Goal: Check status: Check status

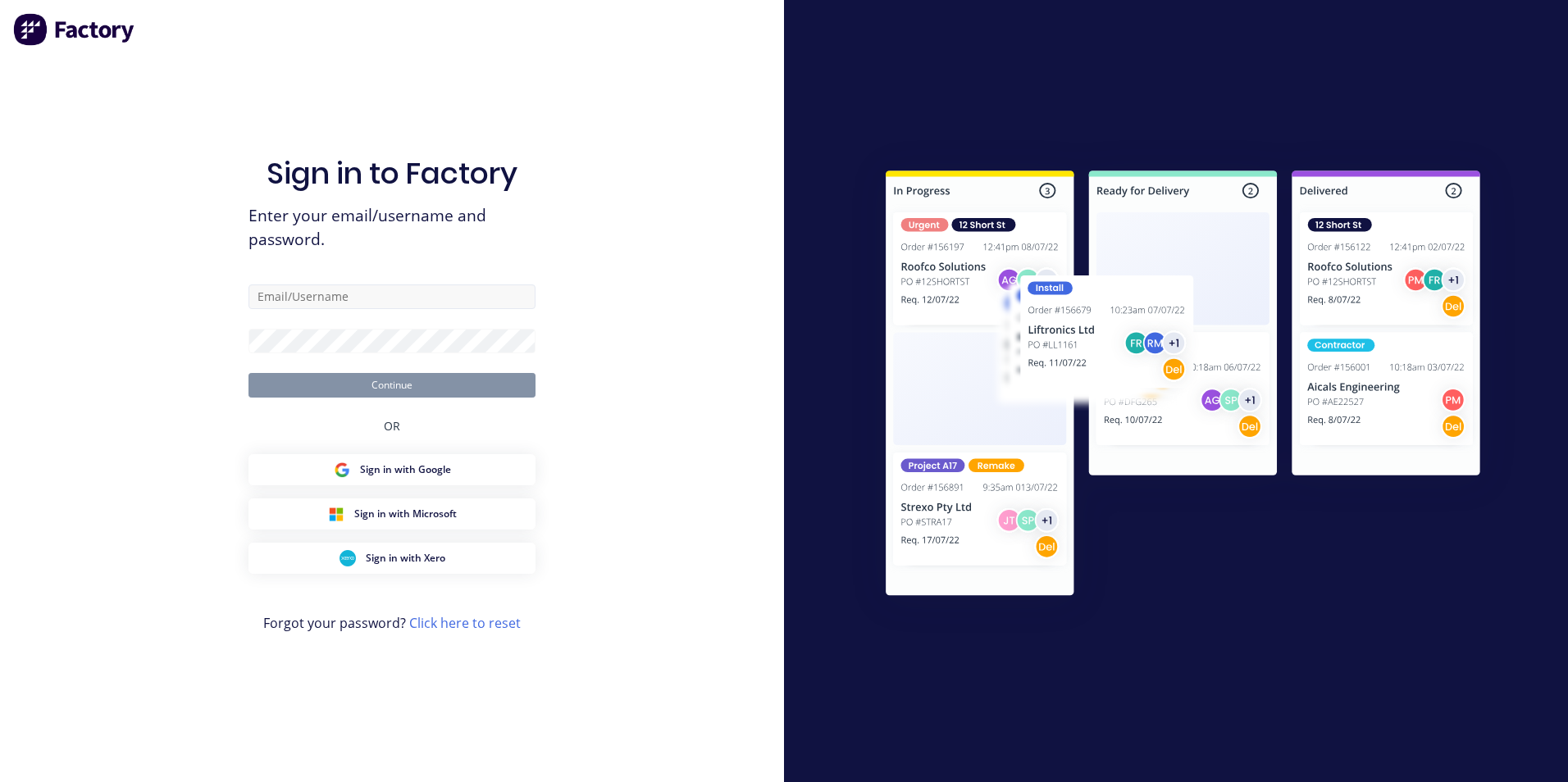
type input "[EMAIL_ADDRESS][DOMAIN_NAME]"
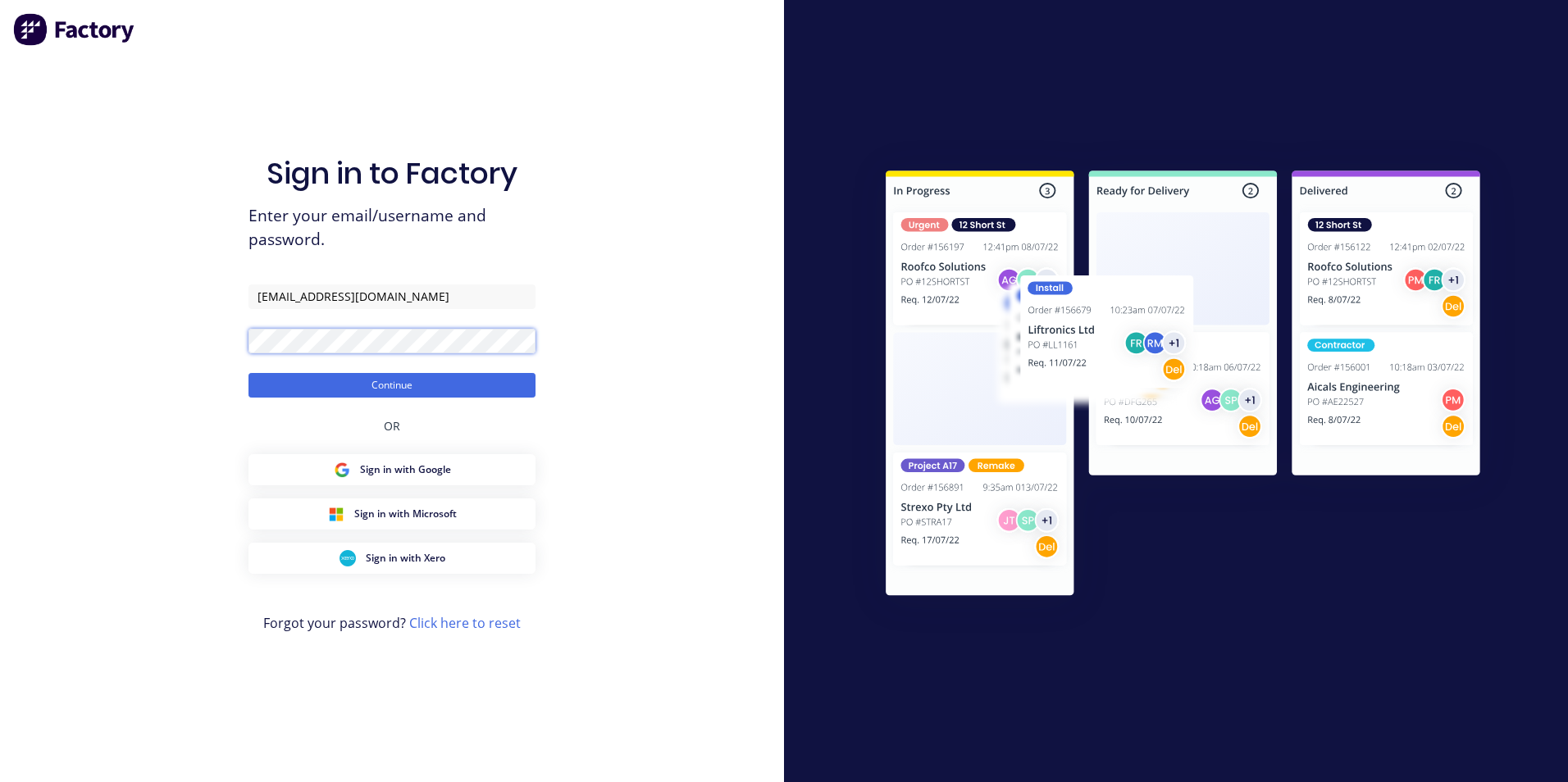
click at [248, 373] on button "Continue" at bounding box center [391, 386] width 287 height 25
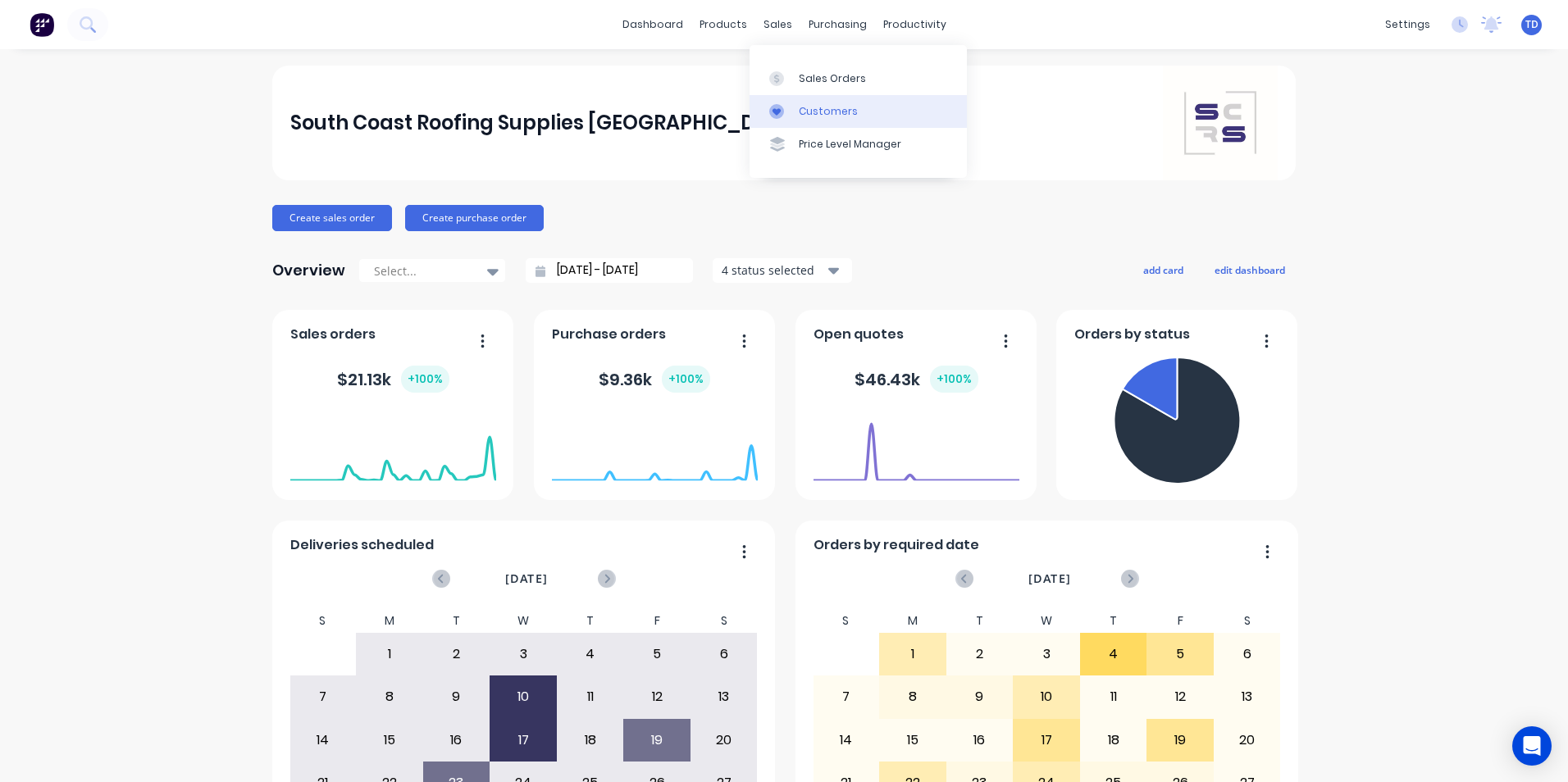
click at [820, 120] on link "Customers" at bounding box center [858, 111] width 217 height 33
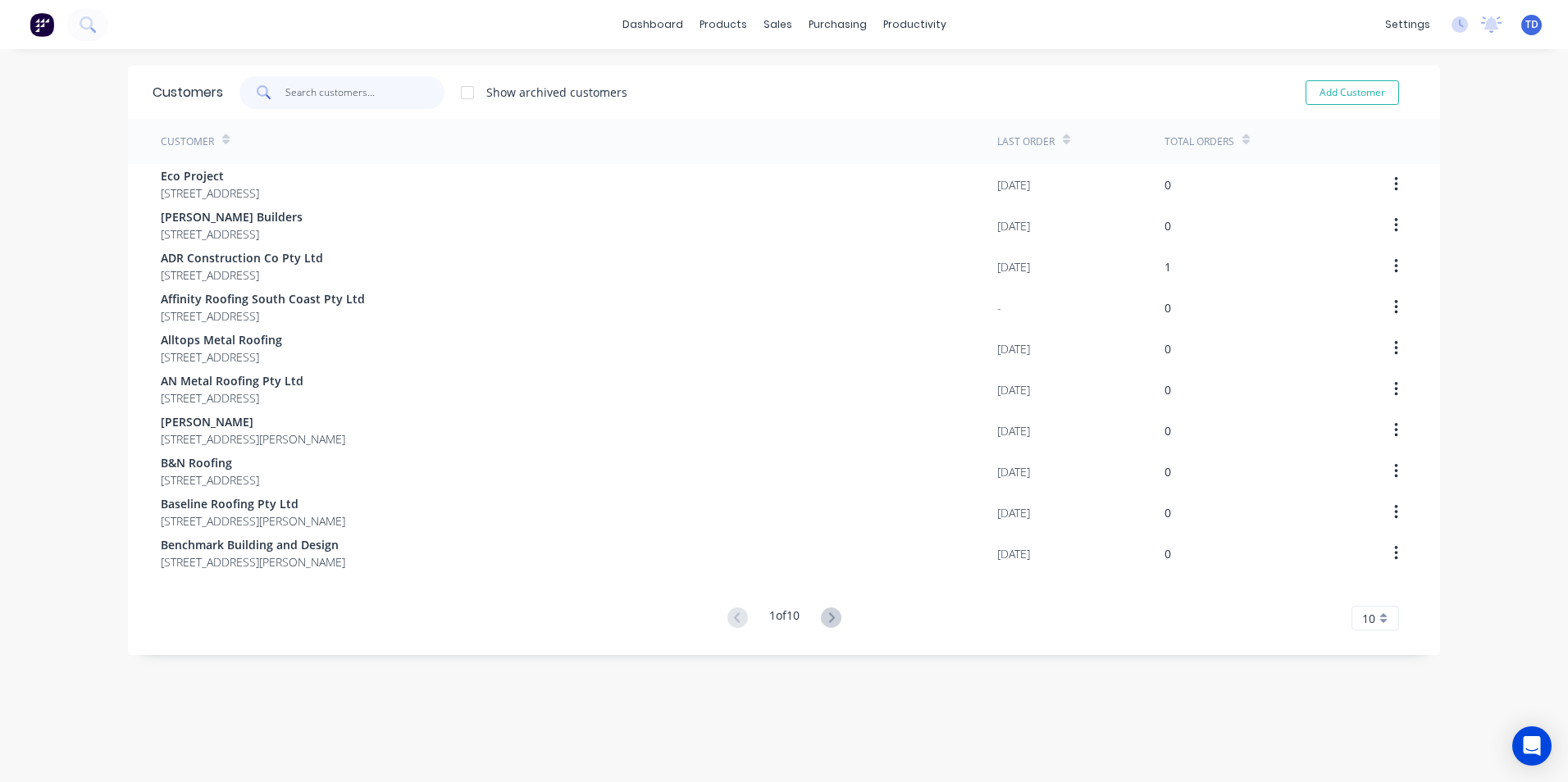
click at [326, 93] on input "text" at bounding box center [365, 92] width 160 height 33
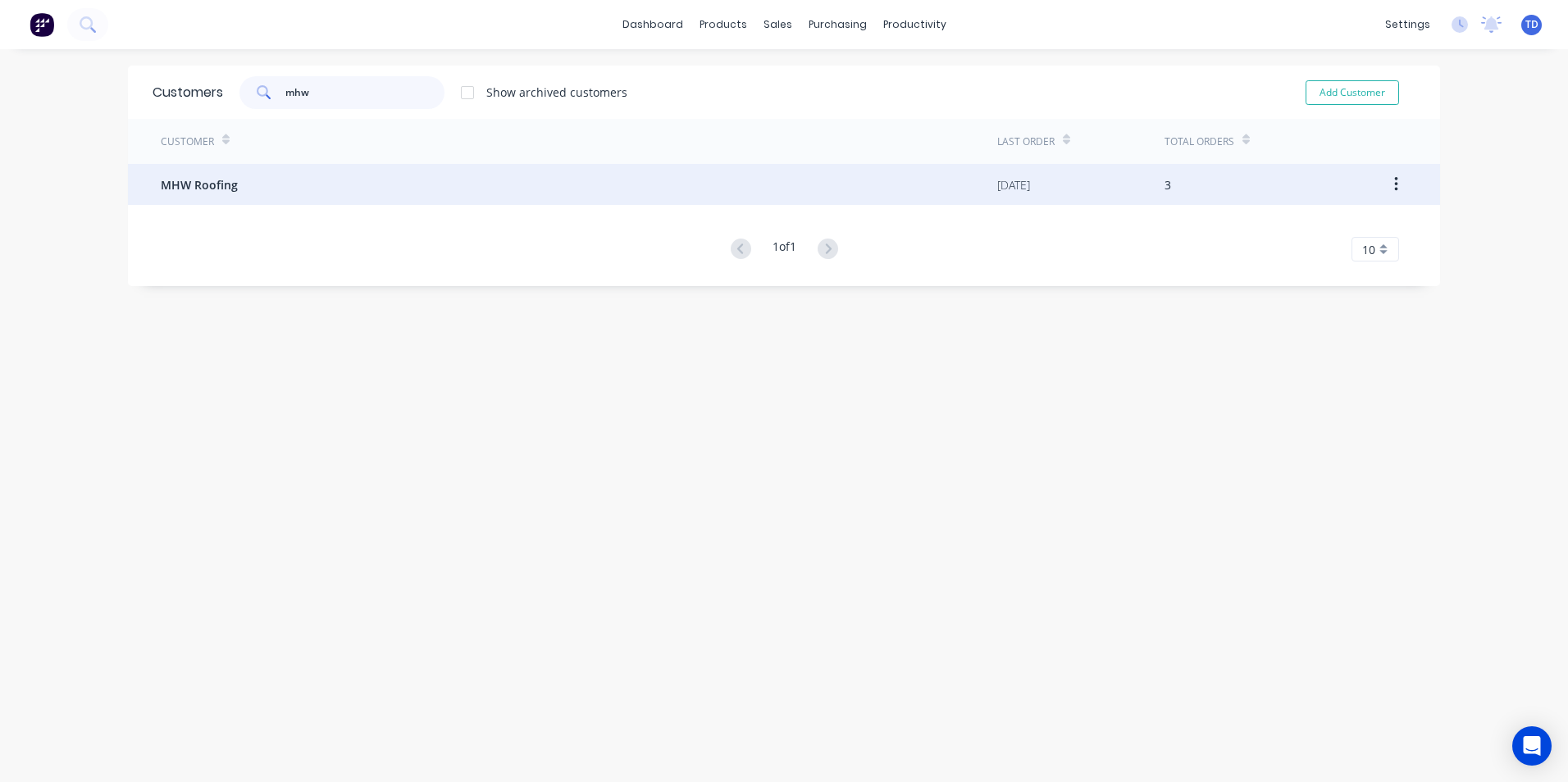
type input "mhw"
click at [259, 183] on div "MHW Roofing" at bounding box center [579, 184] width 837 height 41
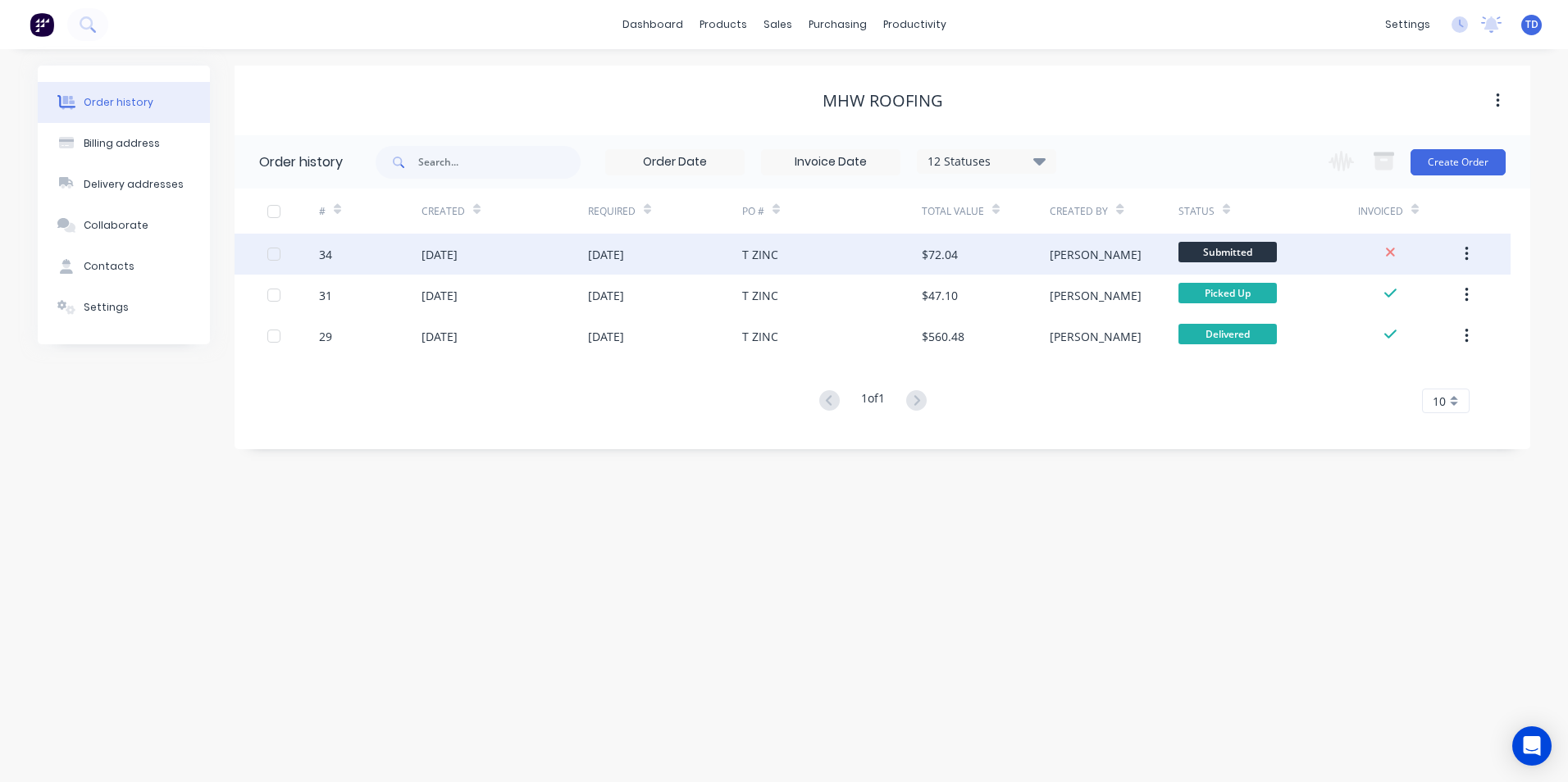
click at [690, 245] on div "[DATE]" at bounding box center [665, 254] width 155 height 41
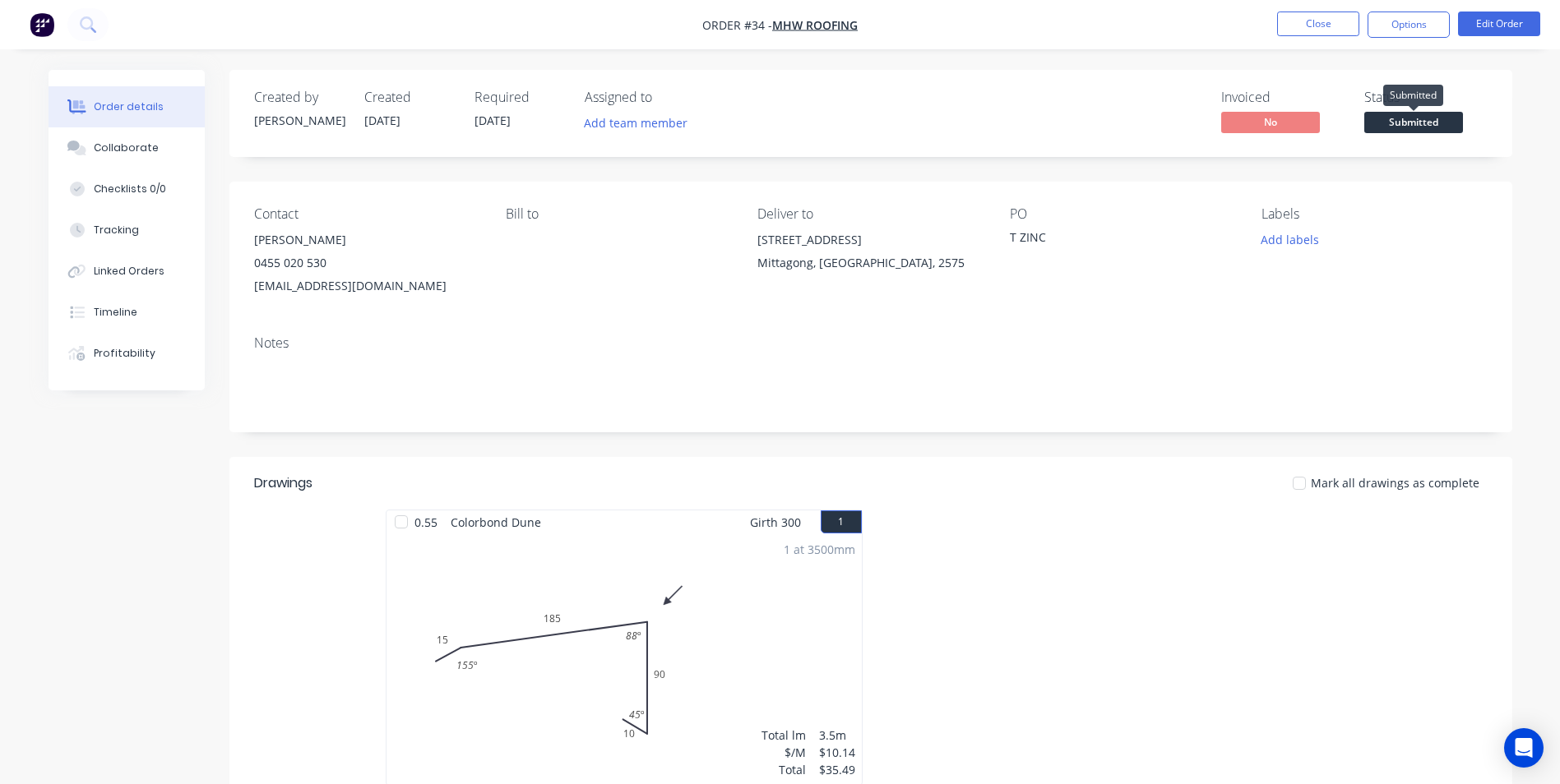
click at [1396, 123] on span "Submitted" at bounding box center [1413, 121] width 98 height 20
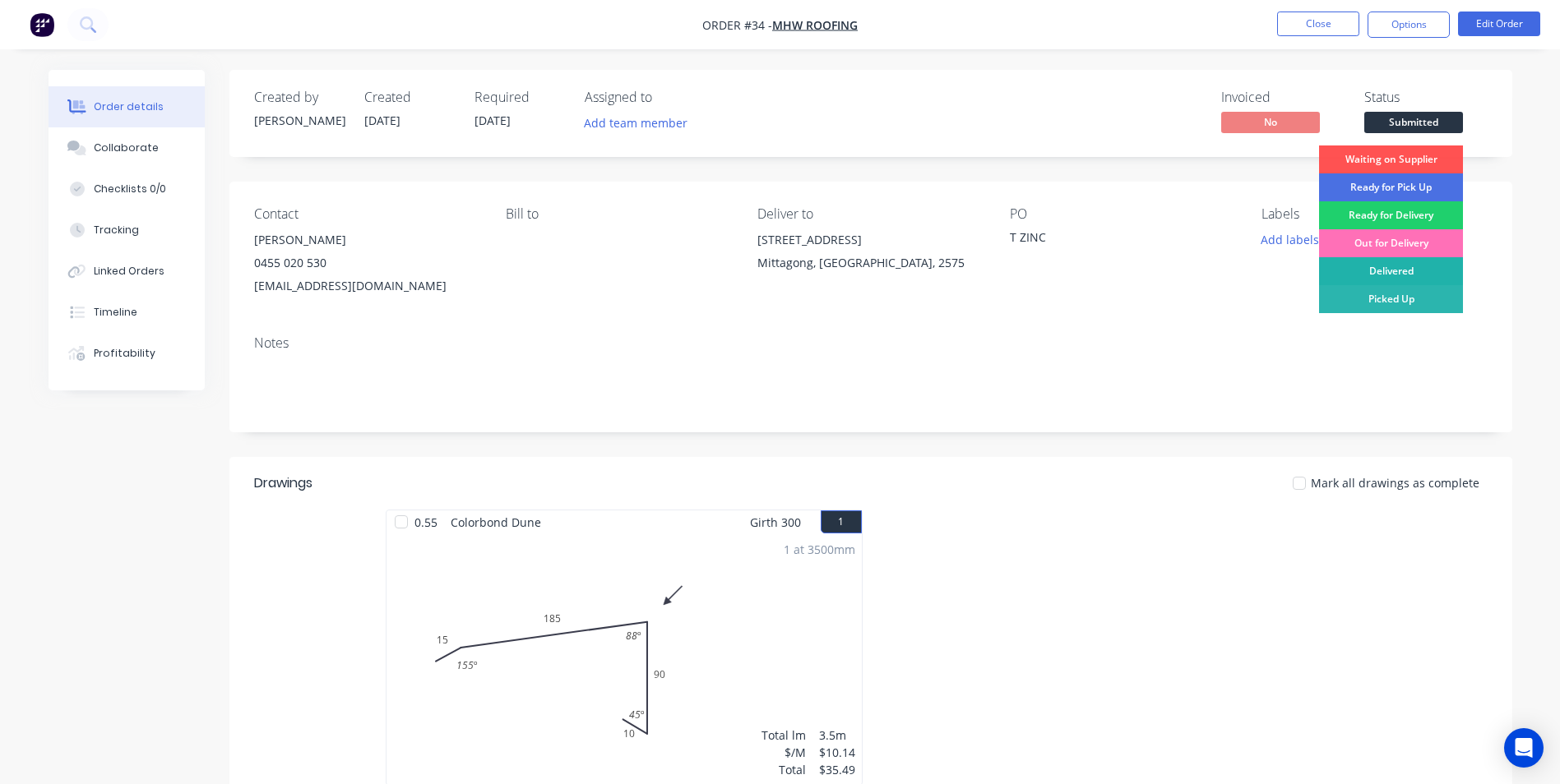
click at [1396, 266] on div "Delivered" at bounding box center [1391, 272] width 144 height 28
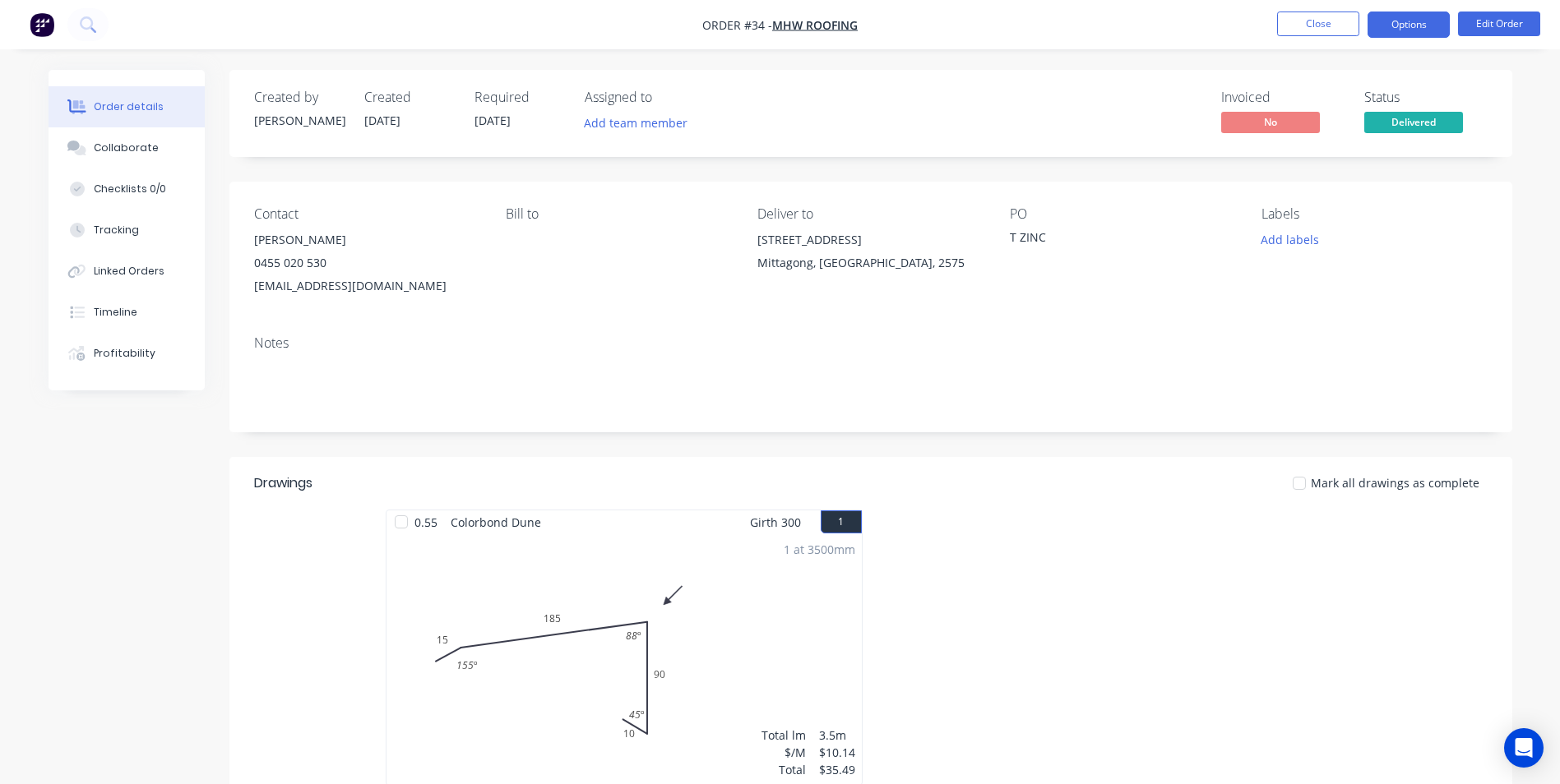
click at [1412, 27] on button "Options" at bounding box center [1409, 25] width 82 height 27
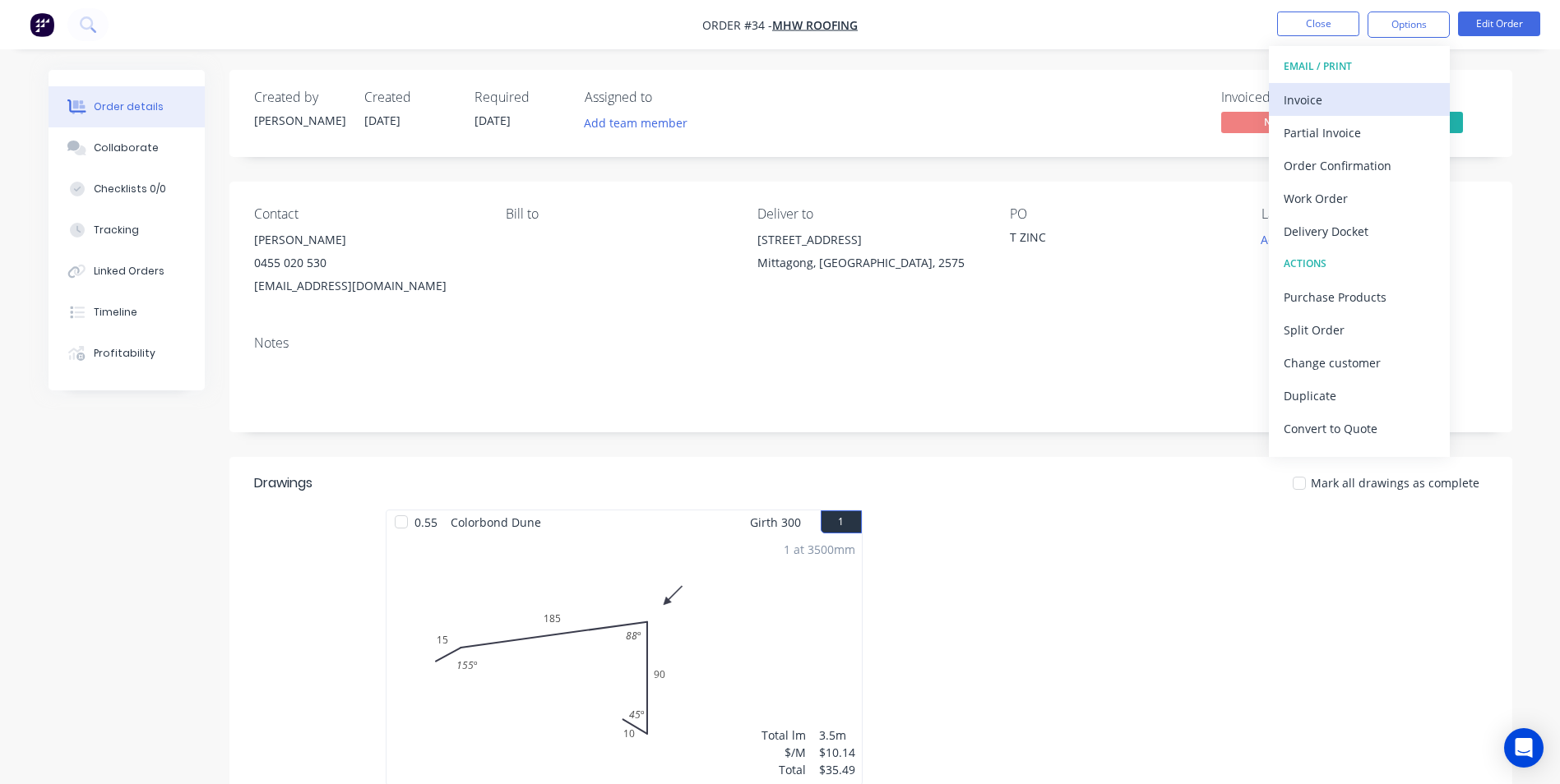
click at [1310, 97] on div "Invoice" at bounding box center [1359, 99] width 151 height 24
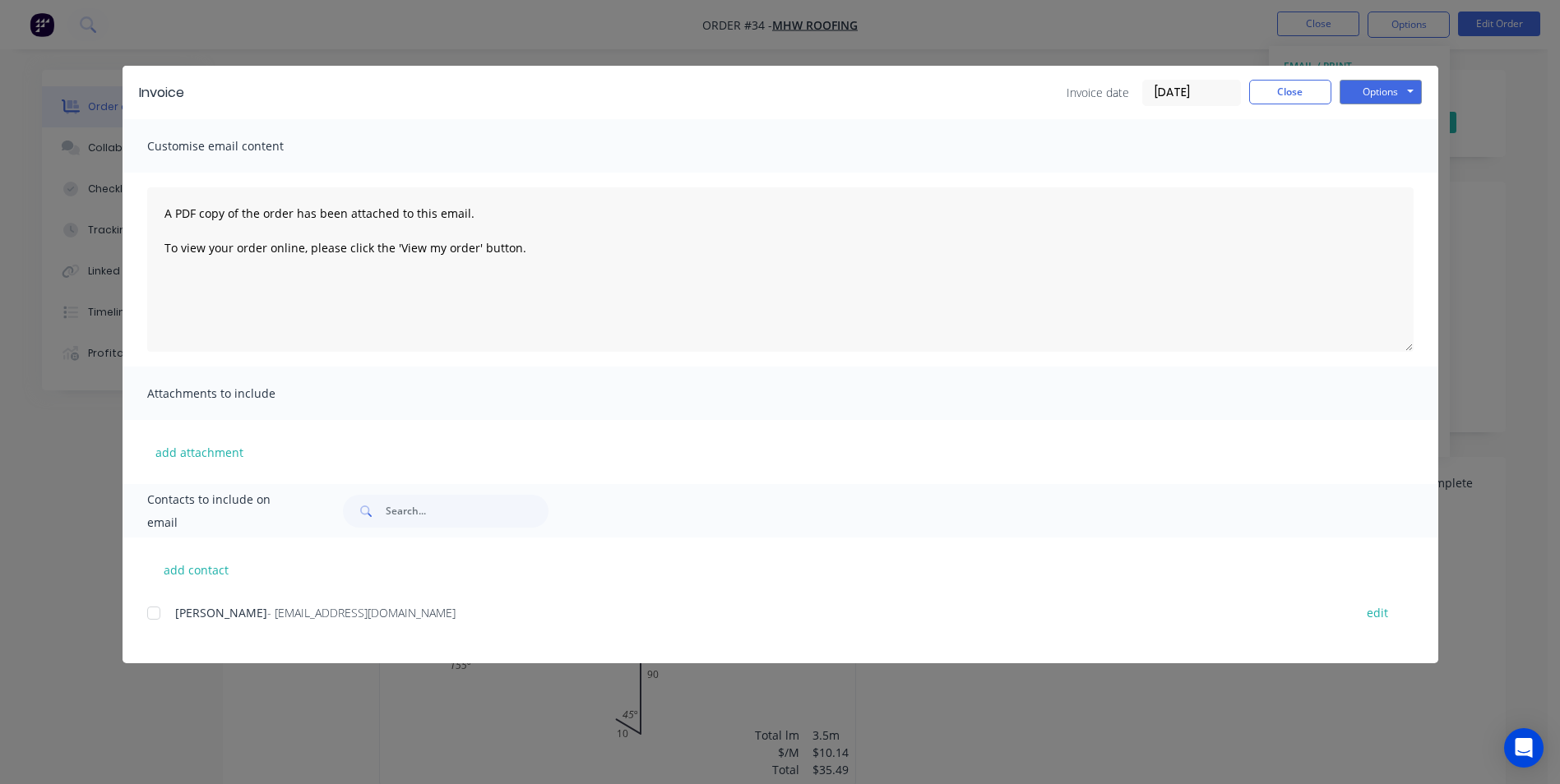
click at [157, 618] on div at bounding box center [153, 612] width 33 height 33
click at [1362, 87] on button "Options" at bounding box center [1380, 92] width 82 height 25
click at [1374, 175] on button "Email" at bounding box center [1392, 175] width 105 height 27
click at [1367, 91] on button "Options" at bounding box center [1380, 92] width 82 height 25
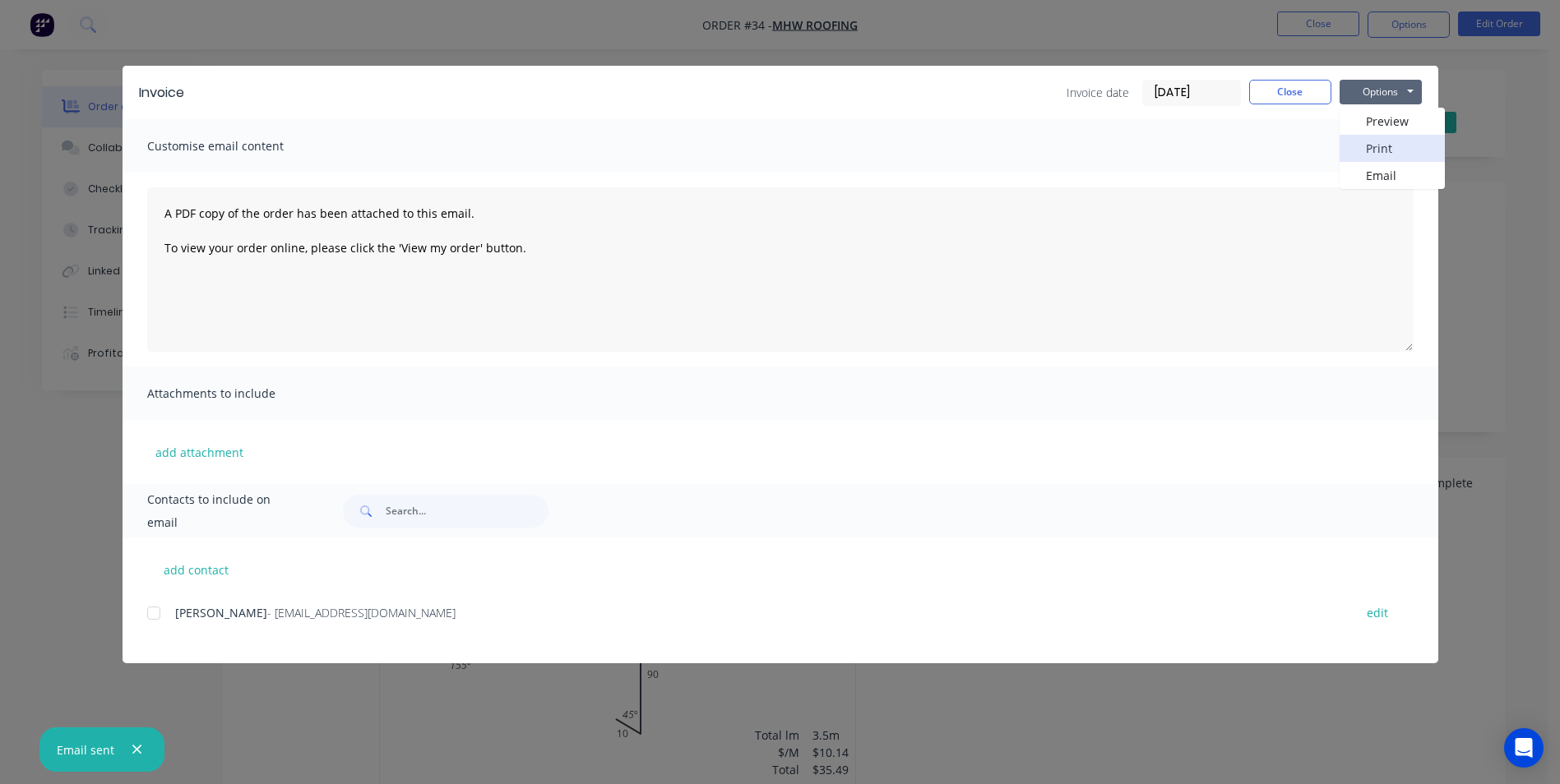
click at [1373, 150] on button "Print" at bounding box center [1392, 148] width 105 height 27
click at [1254, 87] on button "Close" at bounding box center [1290, 92] width 82 height 25
